Goal: Obtain resource: Obtain resource

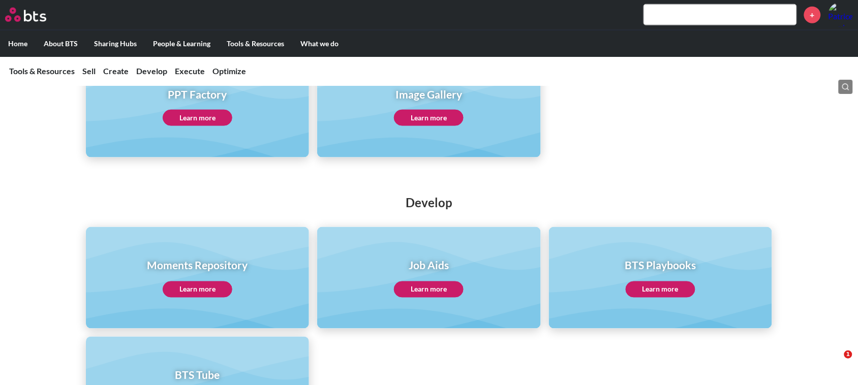
scroll to position [381, 0]
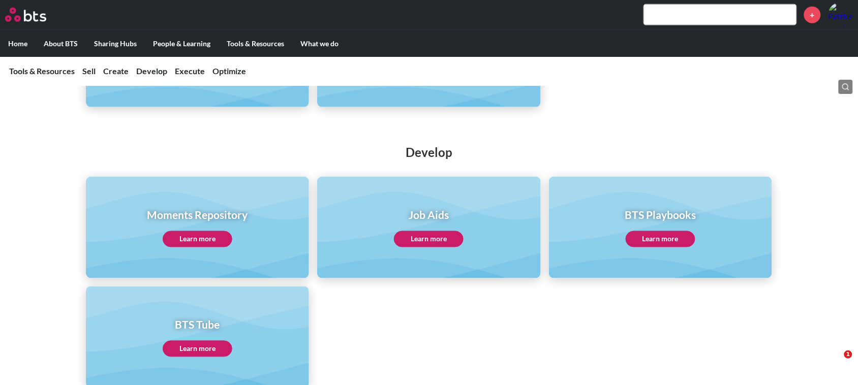
click at [429, 238] on link "Learn more" at bounding box center [429, 239] width 70 height 16
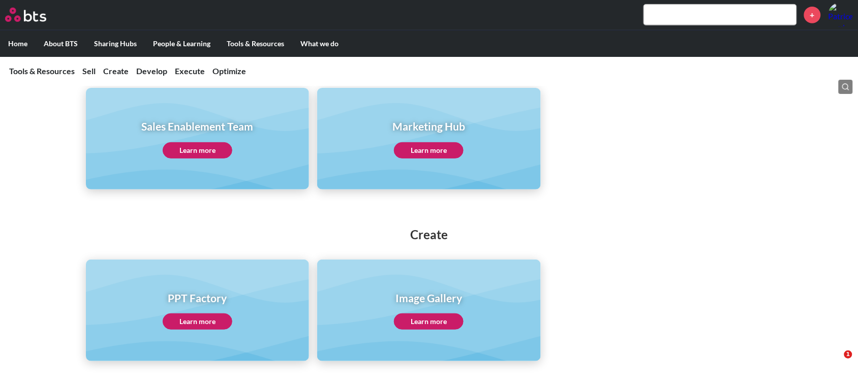
scroll to position [0, 0]
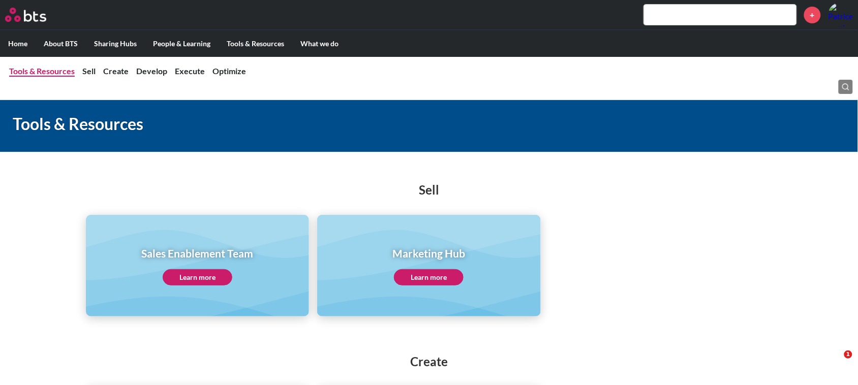
click at [47, 66] on link "Tools & Resources" at bounding box center [42, 71] width 66 height 10
click at [43, 69] on link "Tools & Resources" at bounding box center [42, 71] width 66 height 10
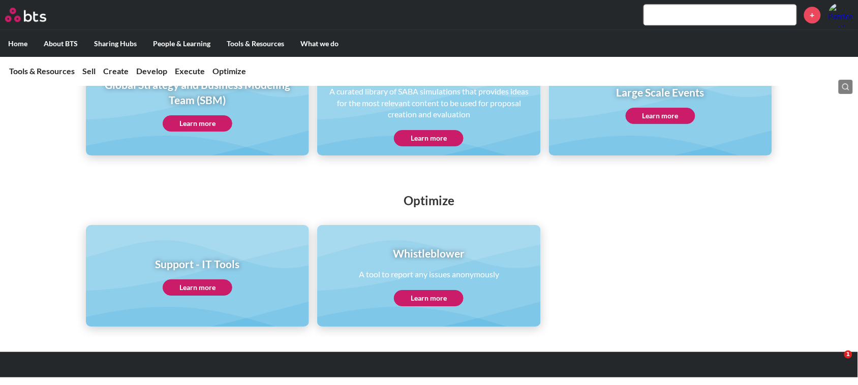
scroll to position [897, 0]
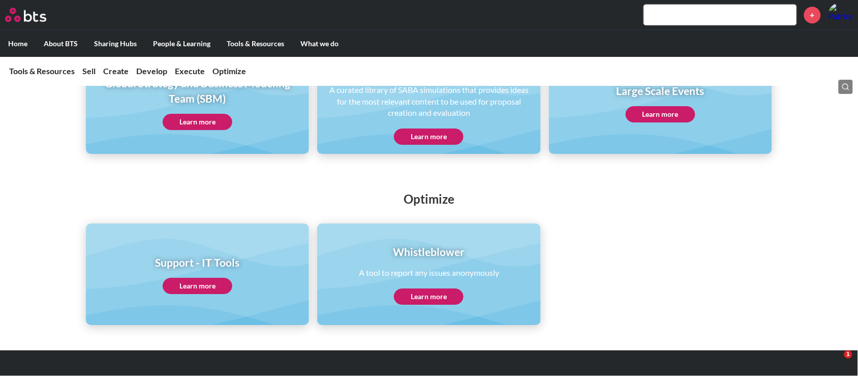
click at [191, 280] on link "Learn more" at bounding box center [198, 286] width 70 height 16
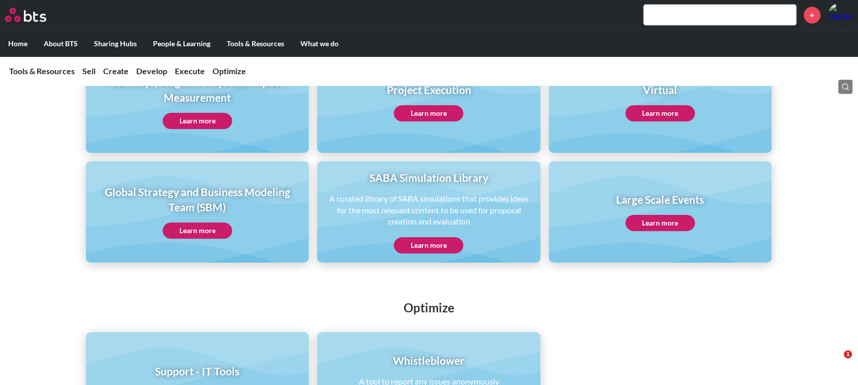
scroll to position [643, 0]
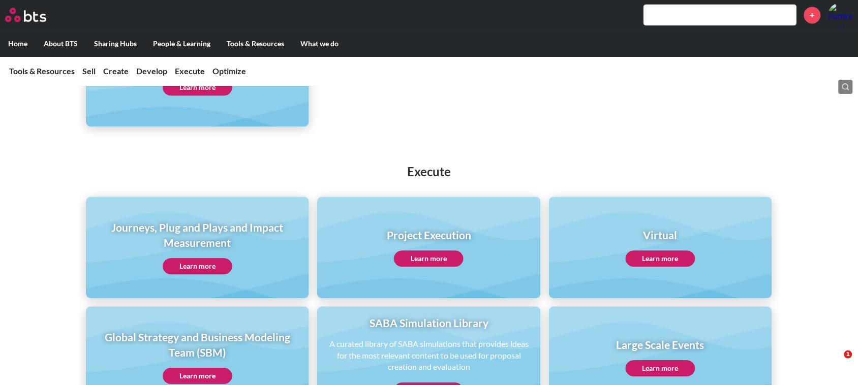
click at [415, 255] on link "Learn more" at bounding box center [429, 259] width 70 height 16
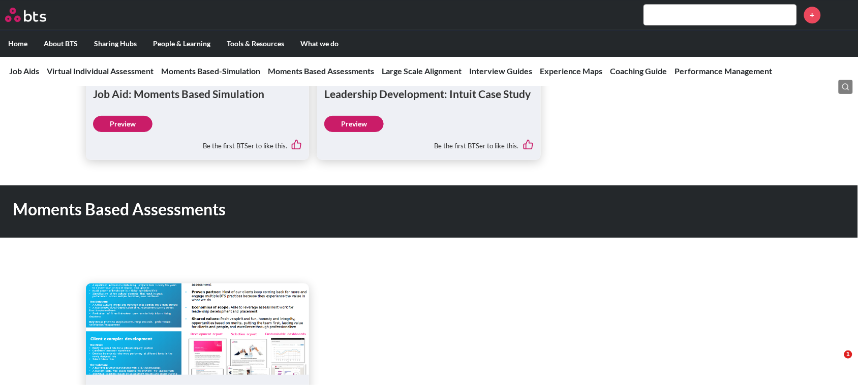
scroll to position [953, 0]
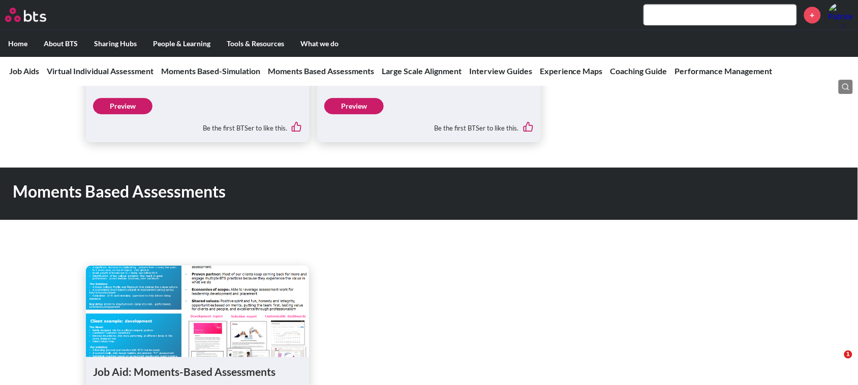
click at [21, 38] on label "Home" at bounding box center [18, 43] width 36 height 26
click at [0, 0] on input "Home" at bounding box center [0, 0] width 0 height 0
click at [17, 42] on label "Home" at bounding box center [18, 43] width 36 height 26
click at [0, 0] on input "Home" at bounding box center [0, 0] width 0 height 0
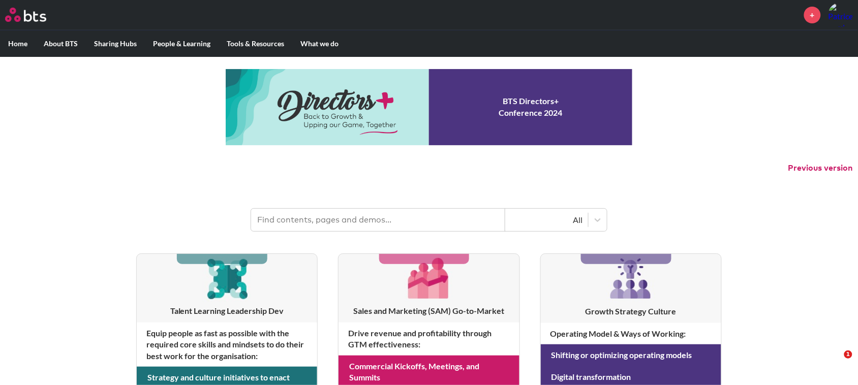
click at [324, 224] on input "text" at bounding box center [378, 220] width 254 height 22
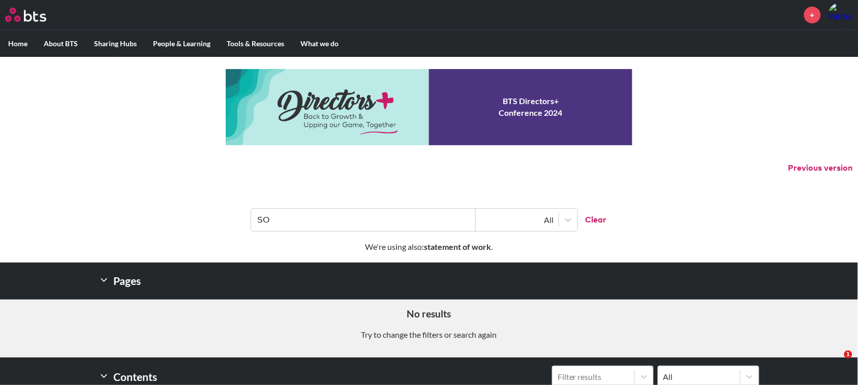
type input "S"
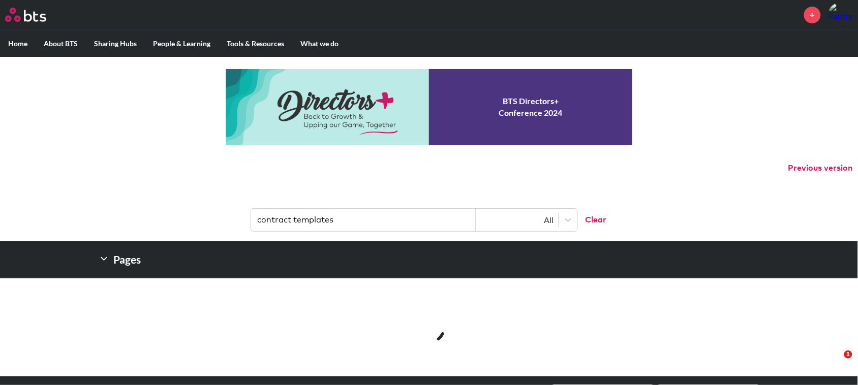
type input "contract templates"
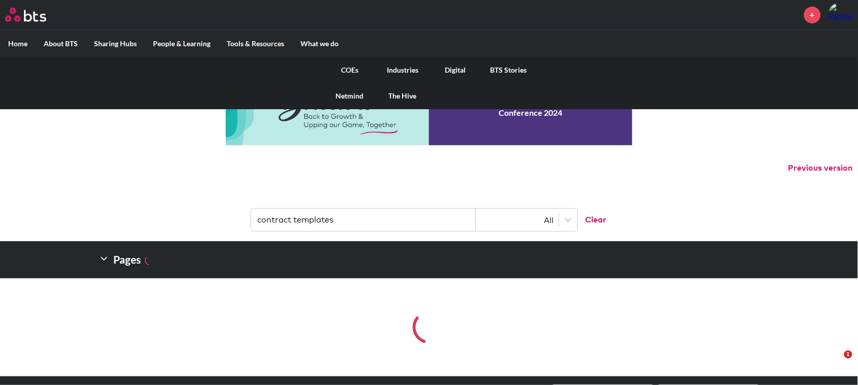
click at [446, 69] on link "Digital" at bounding box center [455, 70] width 53 height 26
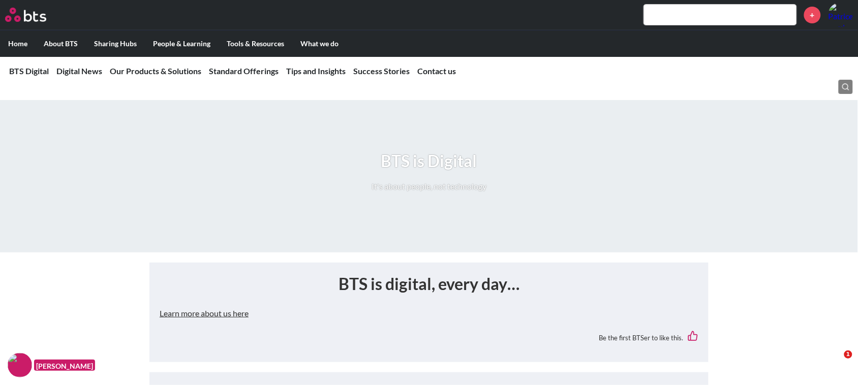
click at [678, 9] on input "text" at bounding box center [720, 15] width 152 height 20
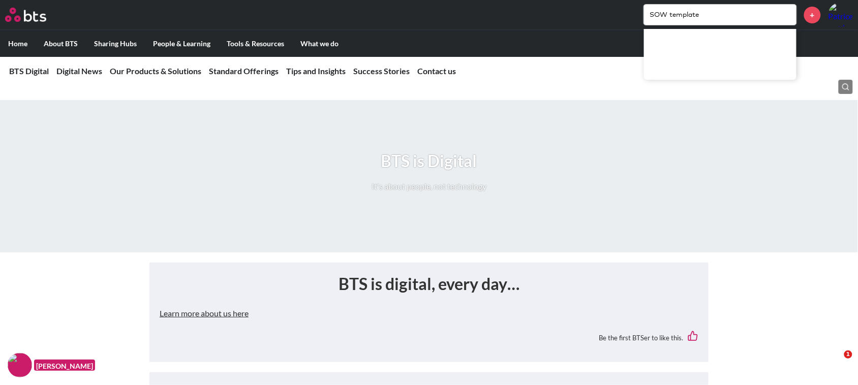
type input "SOW template"
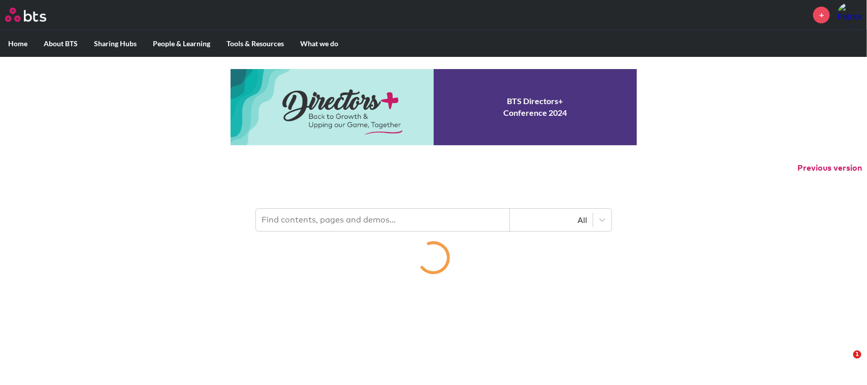
click at [298, 222] on input "text" at bounding box center [383, 220] width 254 height 22
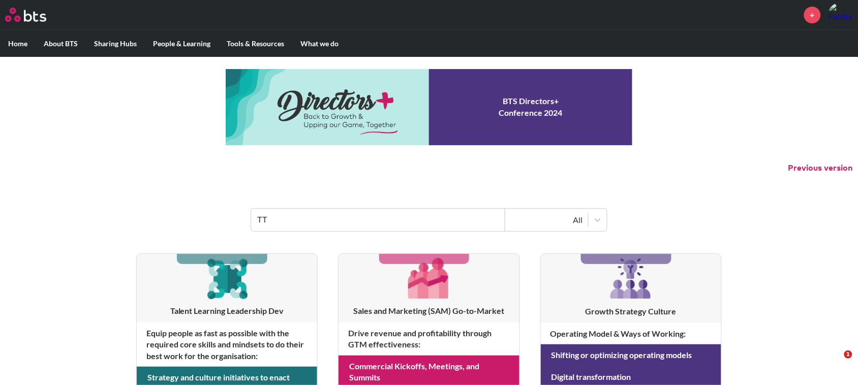
type input "TTT"
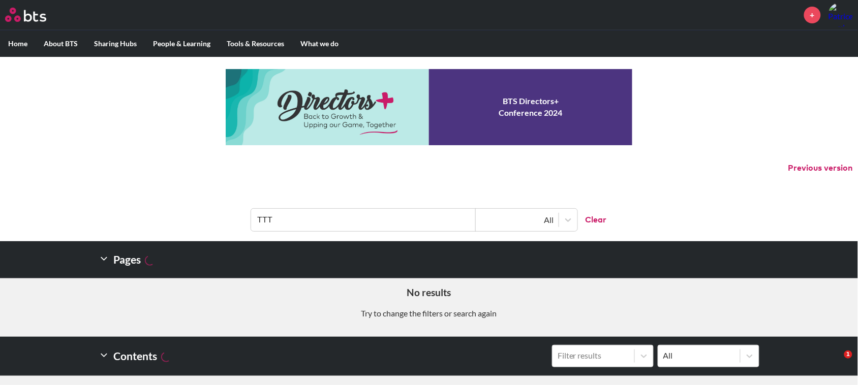
drag, startPoint x: 285, startPoint y: 219, endPoint x: 247, endPoint y: 221, distance: 37.7
click at [247, 221] on header "TTT All Clear" at bounding box center [429, 215] width 858 height 53
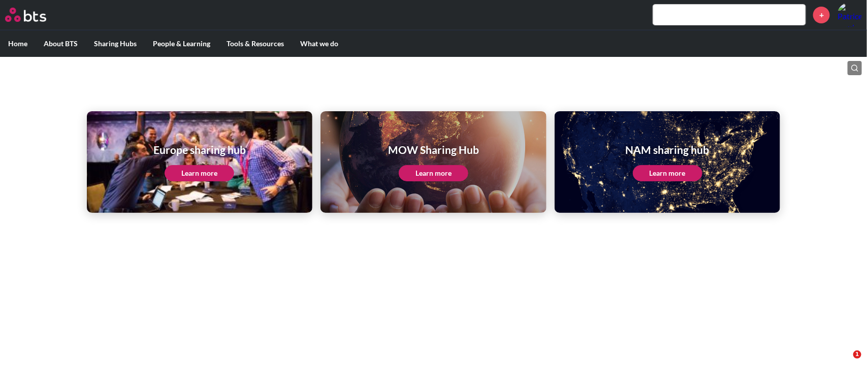
click at [670, 167] on link "Learn more" at bounding box center [668, 173] width 70 height 16
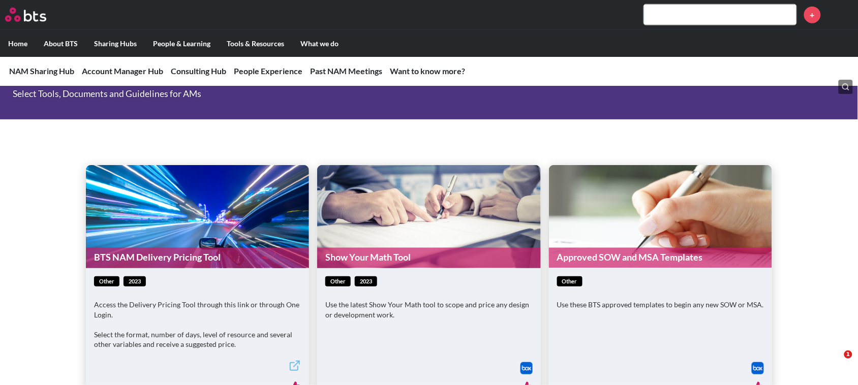
scroll to position [445, 0]
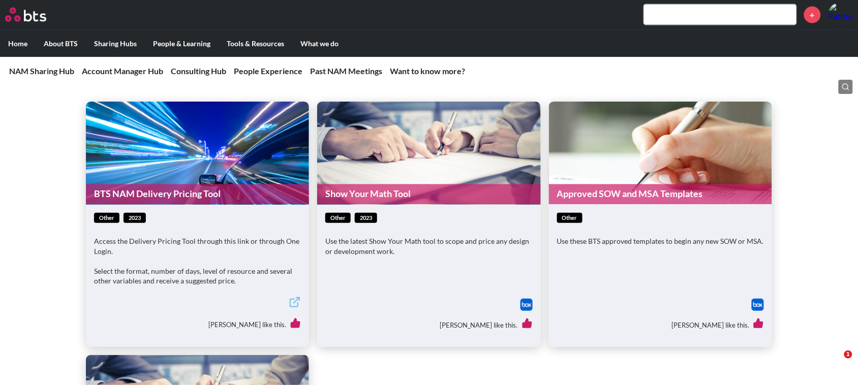
click at [612, 192] on link "Approved SOW and MSA Templates" at bounding box center [660, 194] width 223 height 20
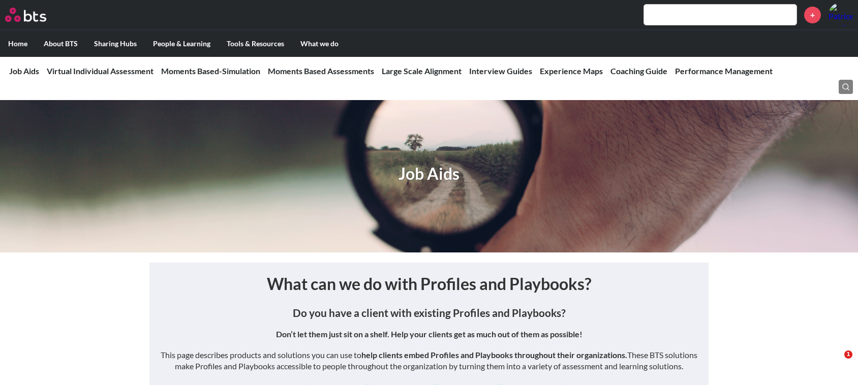
scroll to position [953, 0]
